Goal: Information Seeking & Learning: Understand process/instructions

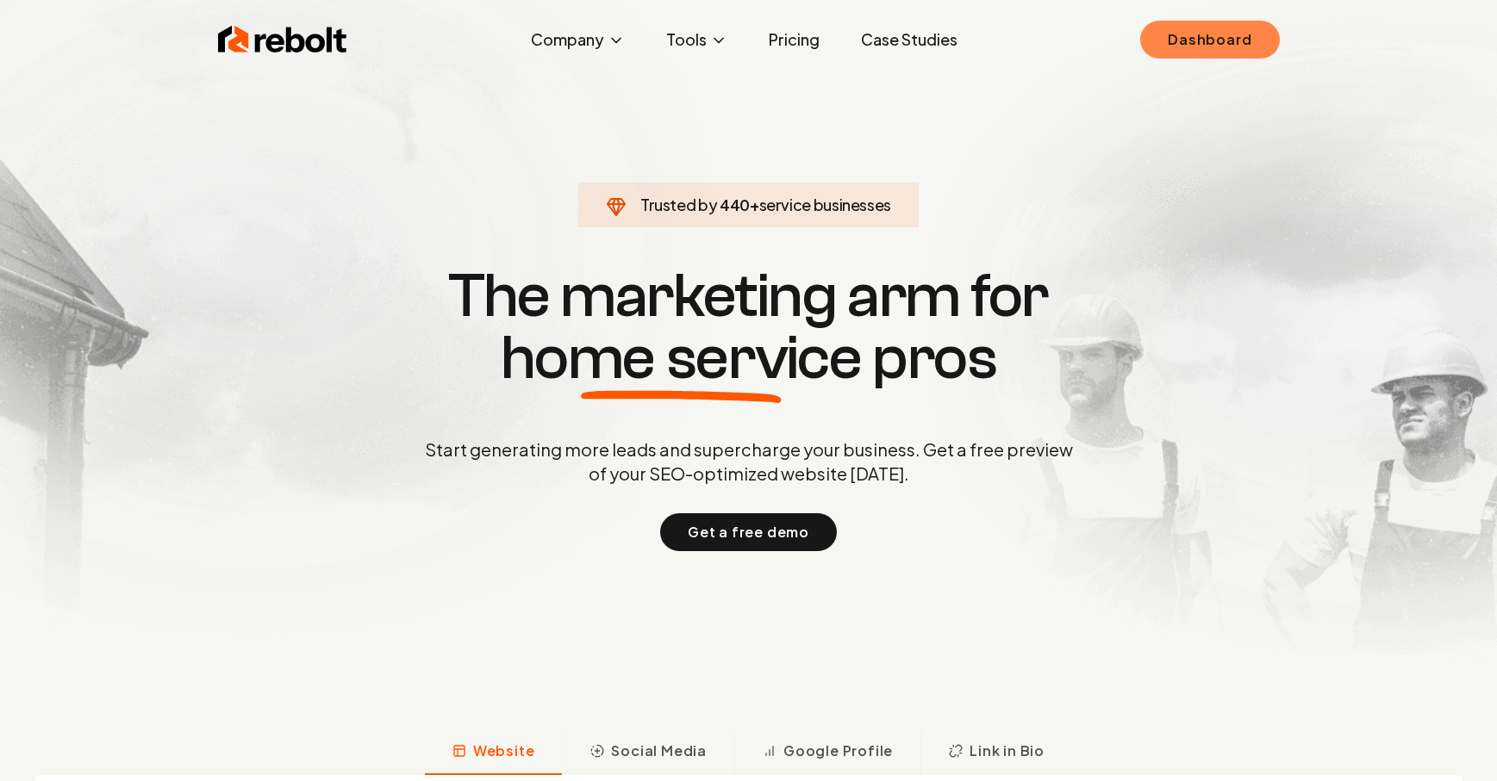
click at [1177, 34] on link "Dashboard" at bounding box center [1209, 40] width 139 height 38
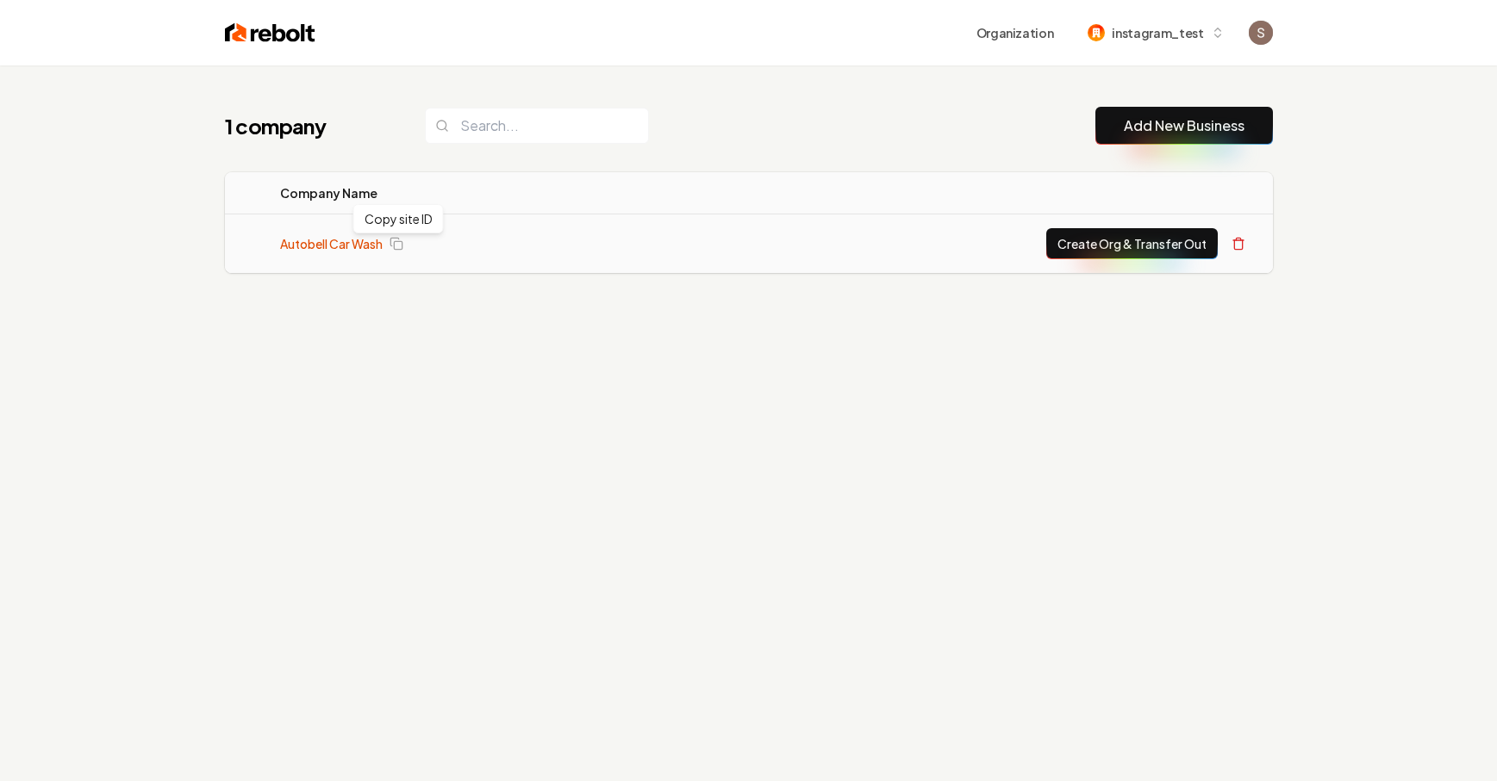
click at [358, 241] on link "Autobell Car Wash" at bounding box center [331, 243] width 103 height 17
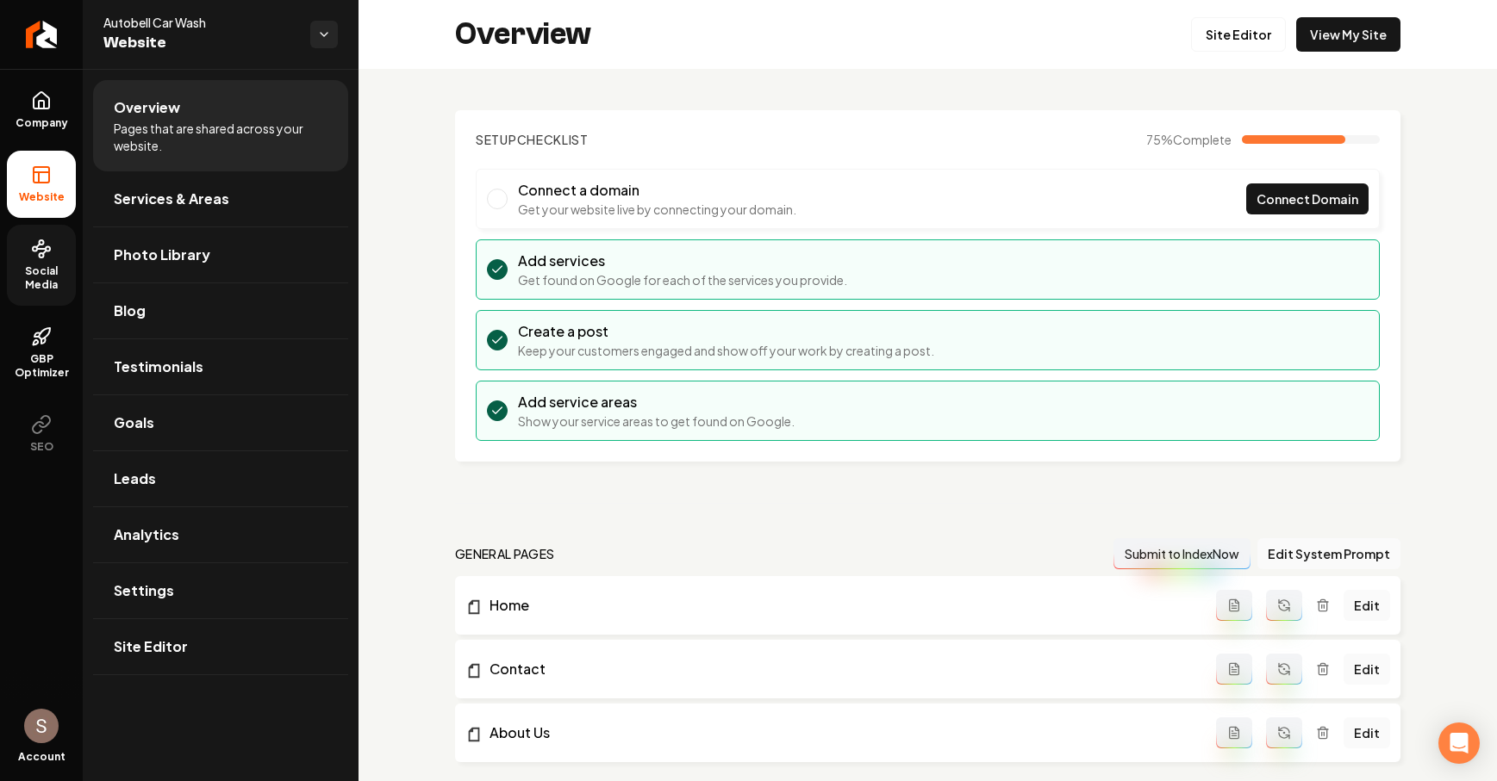
click at [19, 283] on span "Social Media" at bounding box center [41, 279] width 69 height 28
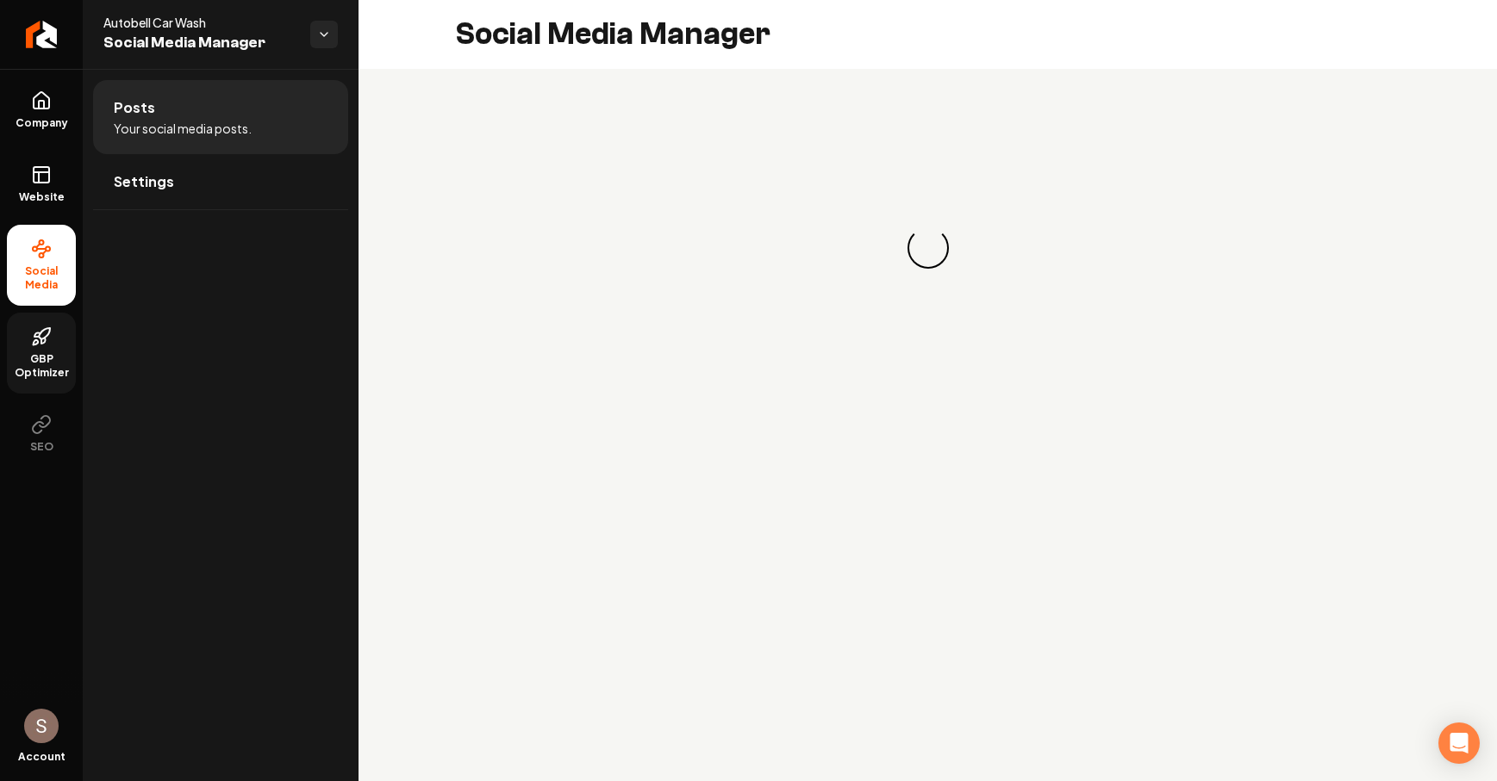
click at [41, 334] on icon at bounding box center [41, 337] width 21 height 21
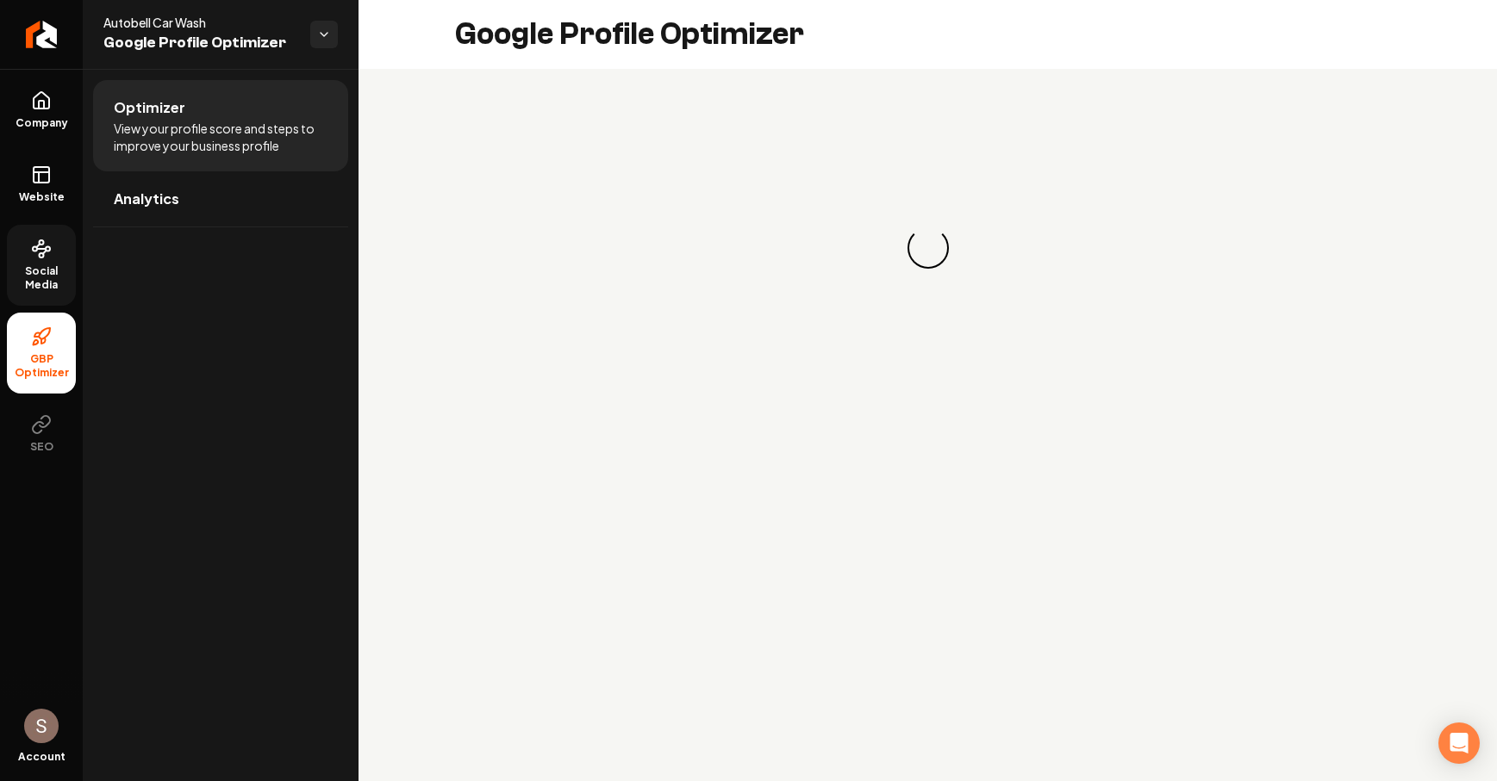
click at [48, 282] on span "Social Media" at bounding box center [41, 279] width 69 height 28
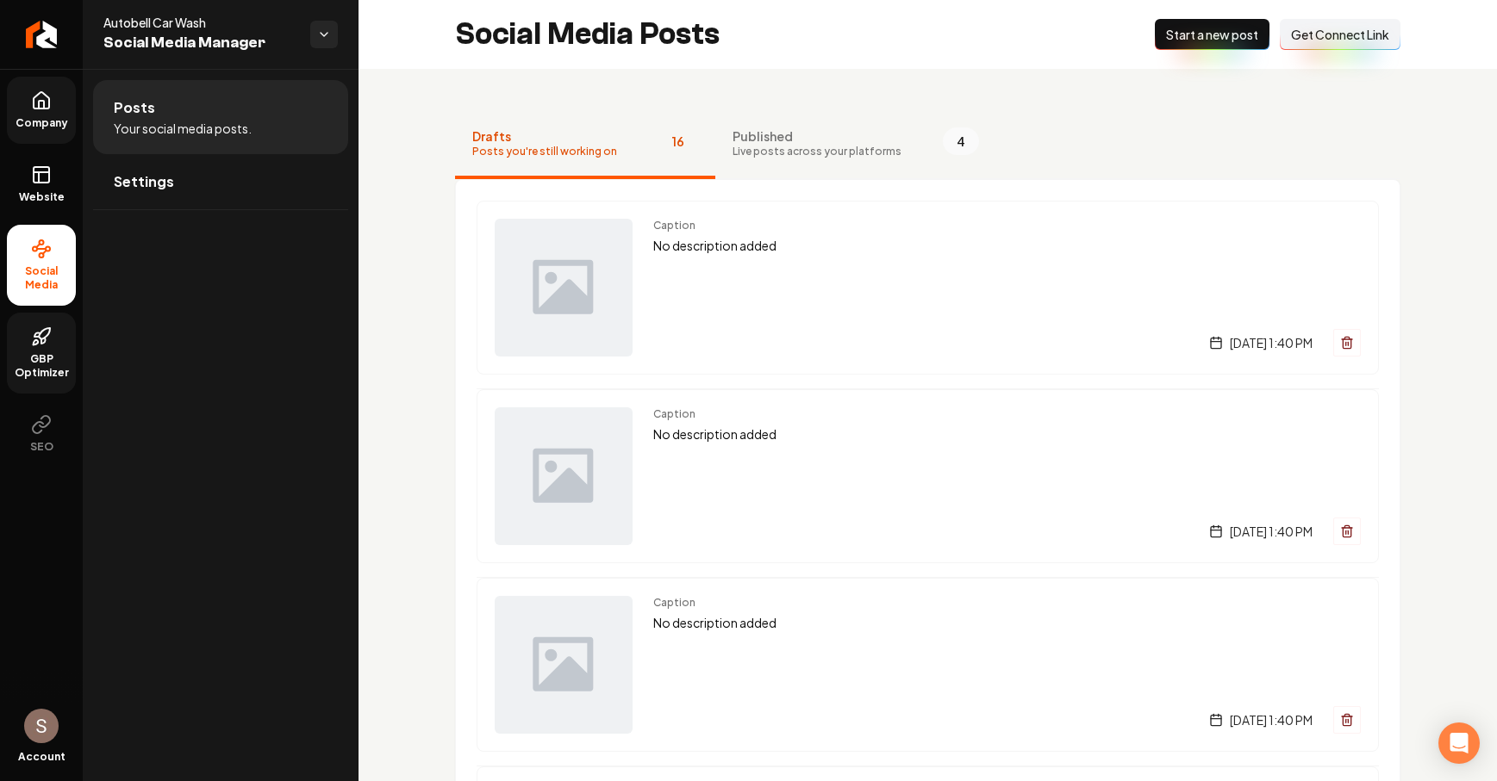
click at [42, 105] on icon at bounding box center [41, 100] width 21 height 21
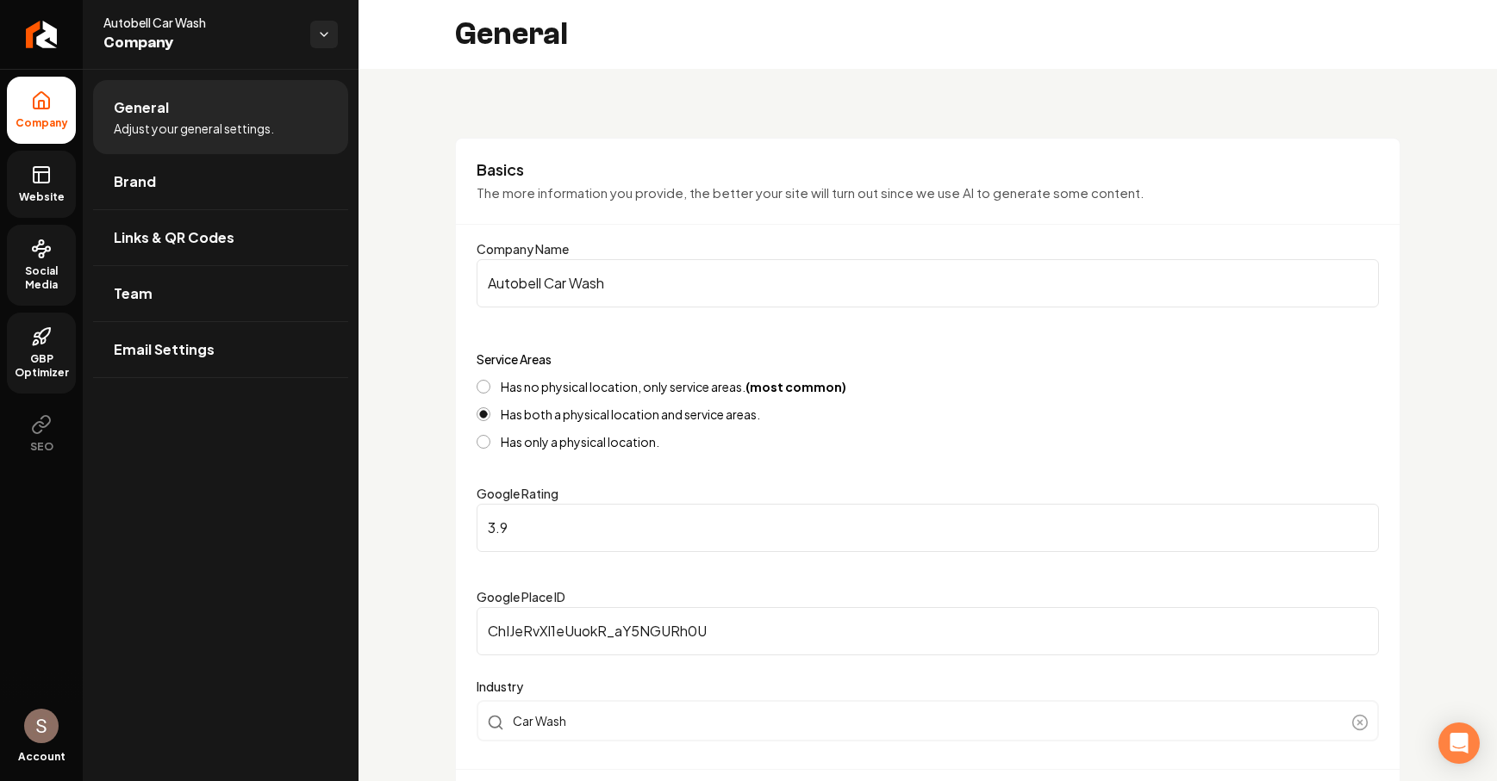
click at [39, 213] on link "Website" at bounding box center [41, 184] width 69 height 67
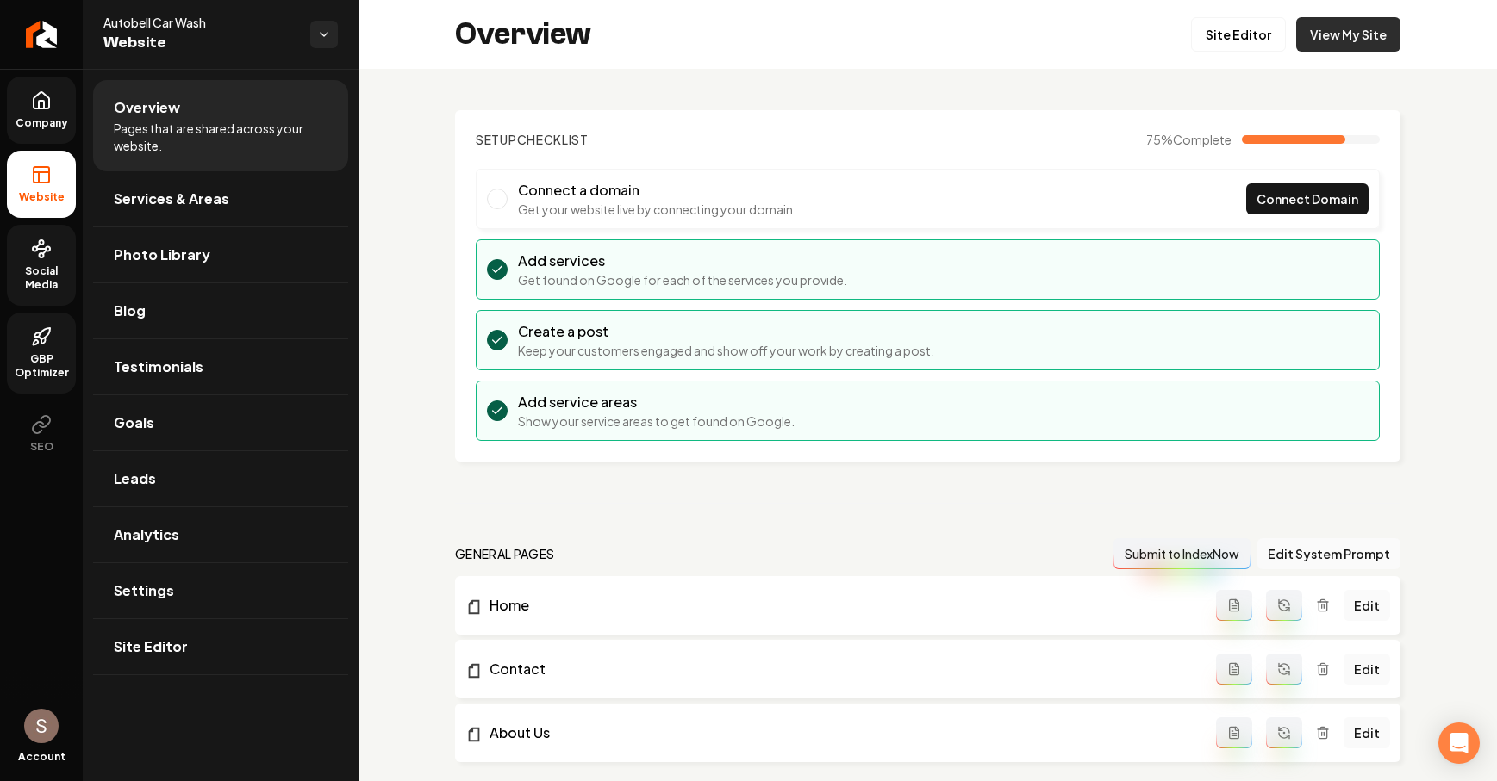
click at [1351, 36] on link "View My Site" at bounding box center [1348, 34] width 104 height 34
click at [1454, 738] on icon "Open Intercom Messenger" at bounding box center [1458, 743] width 20 height 22
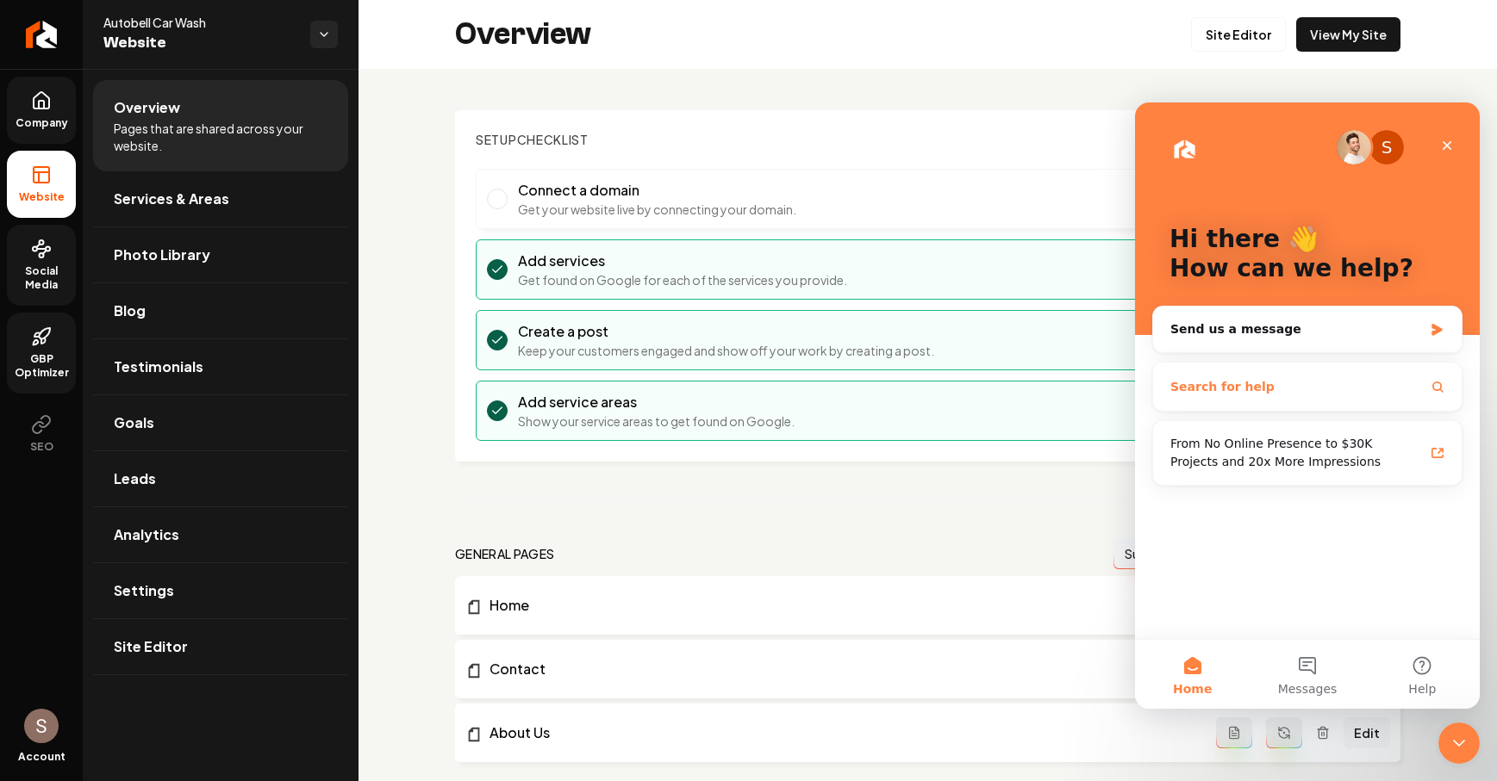
click at [1315, 393] on button "Search for help" at bounding box center [1307, 387] width 295 height 34
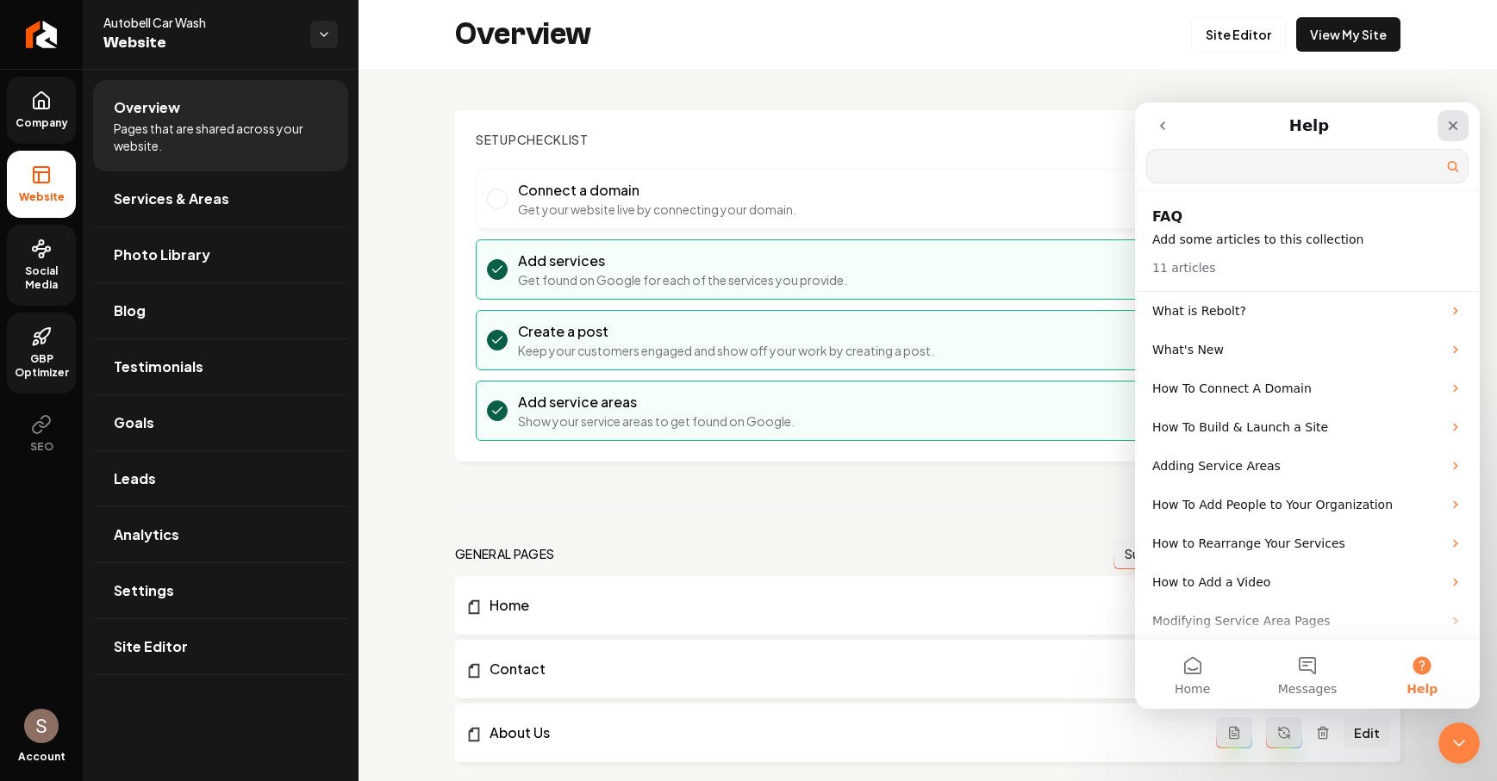
click at [1441, 127] on div "Close" at bounding box center [1452, 125] width 31 height 31
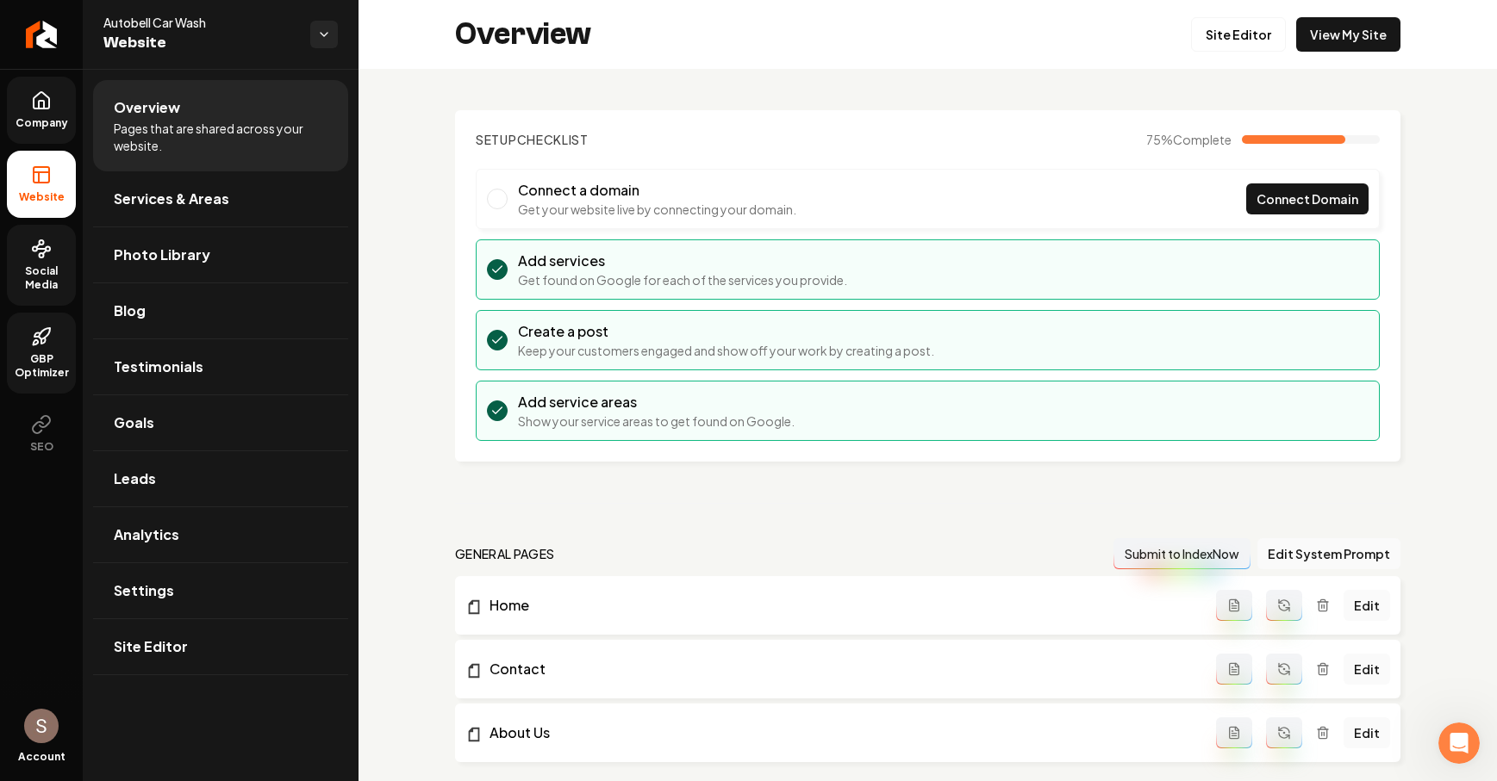
click at [1436, 726] on div "Setup Checklist 75 % Complete Connect a domain Get your website live by connect…" at bounding box center [927, 660] width 1138 height 1183
drag, startPoint x: 2879, startPoint y: 1447, endPoint x: 1442, endPoint y: 725, distance: 1607.5
click at [1439, 720] on div "Open Intercom Messenger" at bounding box center [1455, 740] width 41 height 41
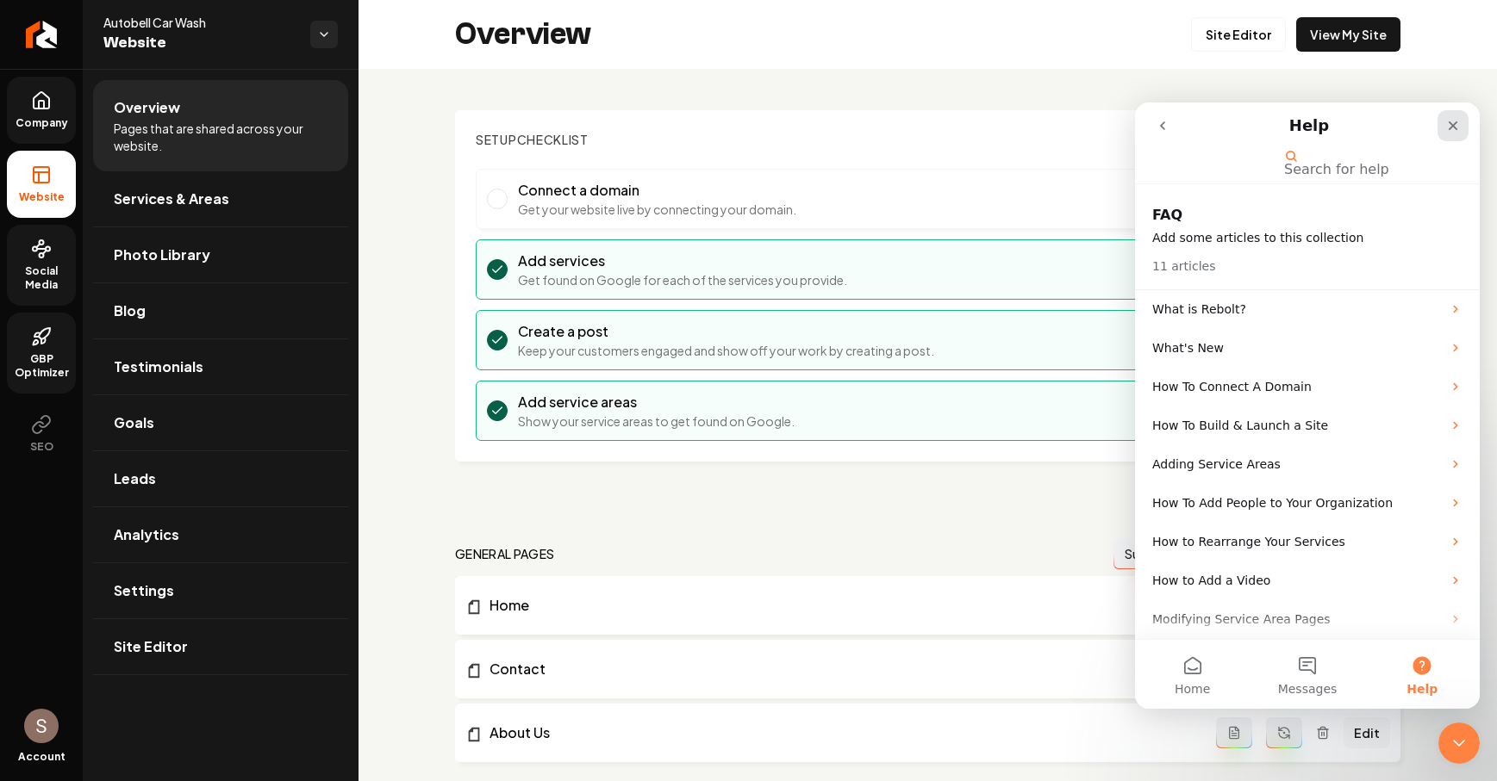
click at [1451, 134] on div "Close" at bounding box center [1452, 125] width 31 height 31
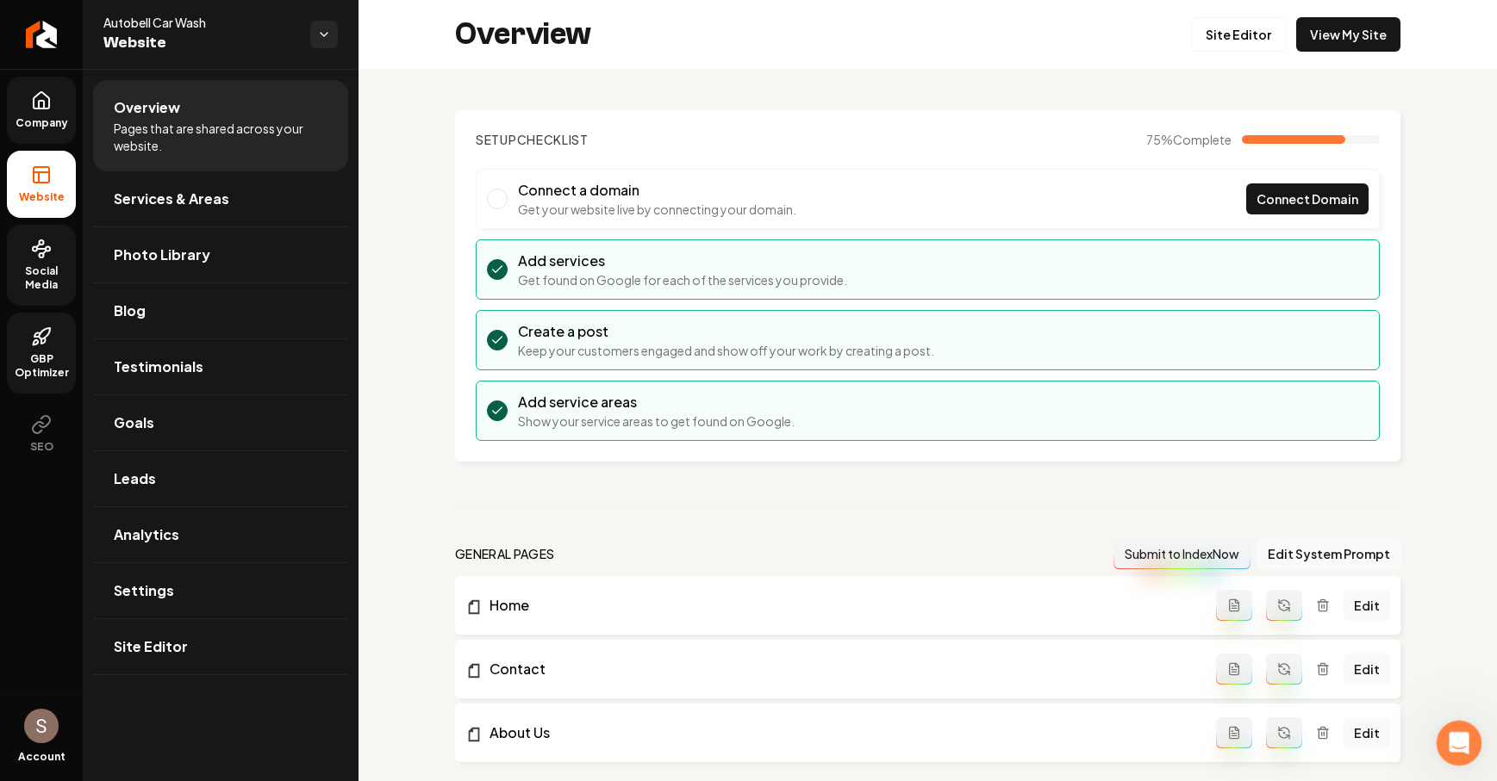
click at [1440, 740] on div "Open Intercom Messenger" at bounding box center [1456, 741] width 57 height 57
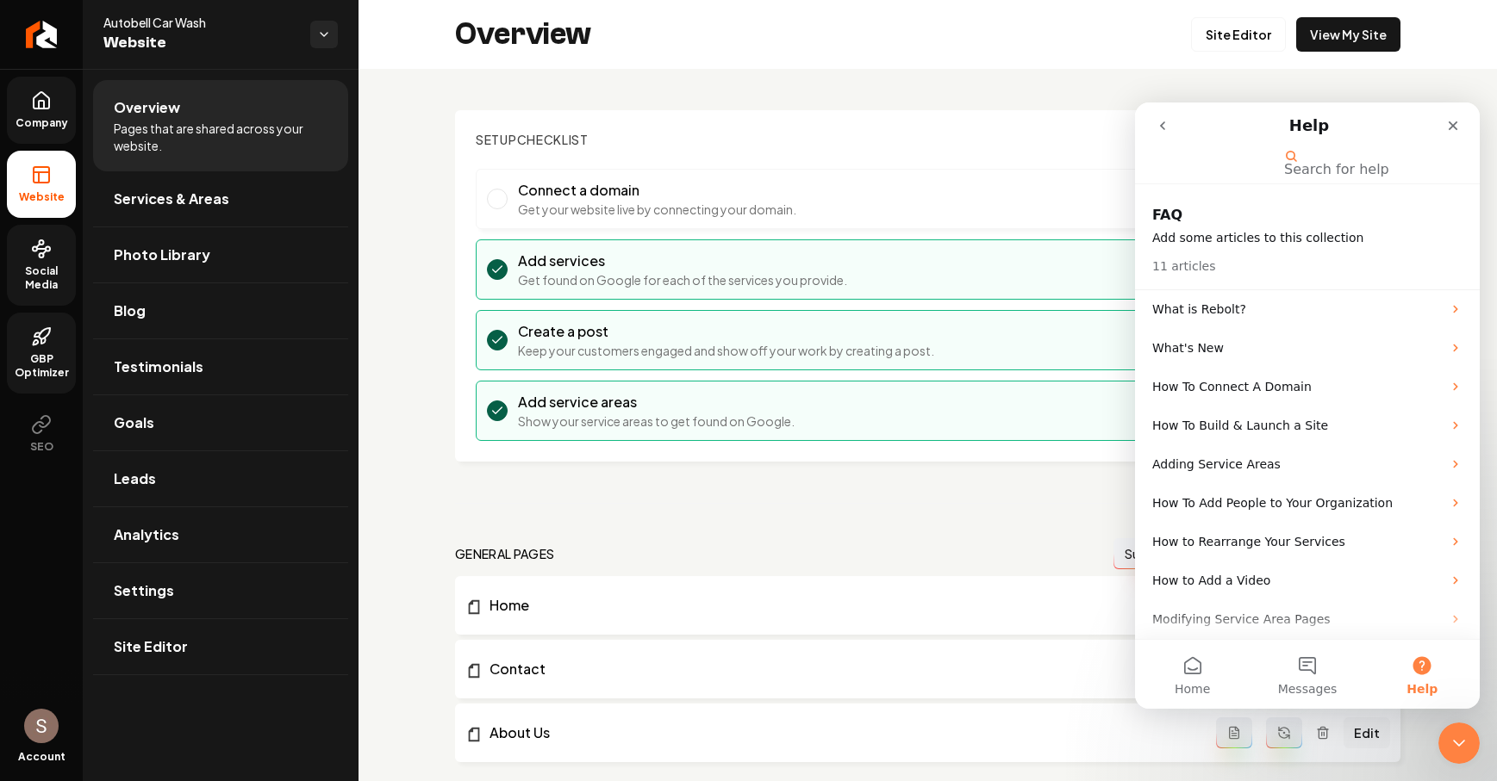
click at [1171, 111] on button "go back" at bounding box center [1162, 125] width 33 height 33
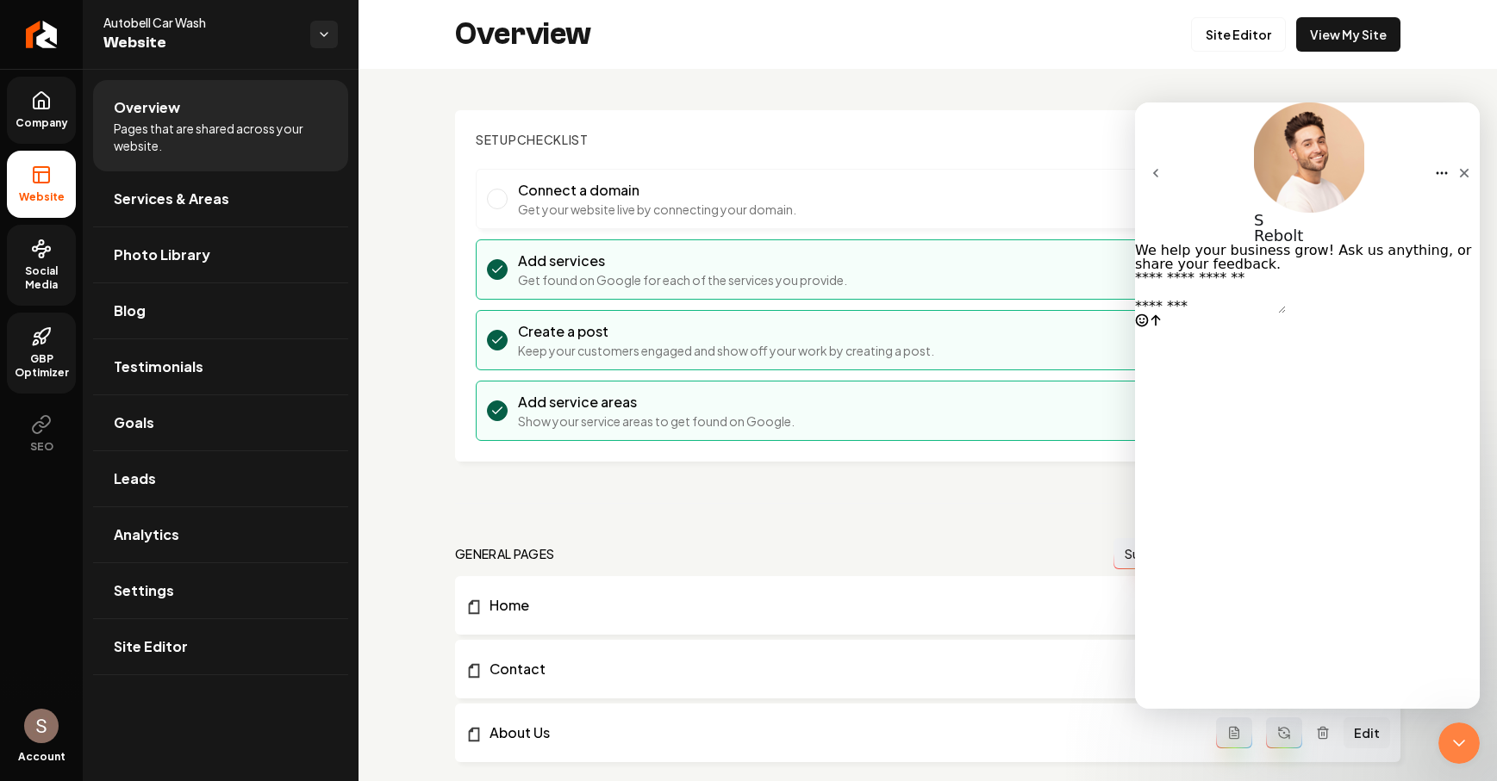
click at [1171, 152] on button "go back" at bounding box center [1155, 172] width 41 height 41
